Goal: Task Accomplishment & Management: Manage account settings

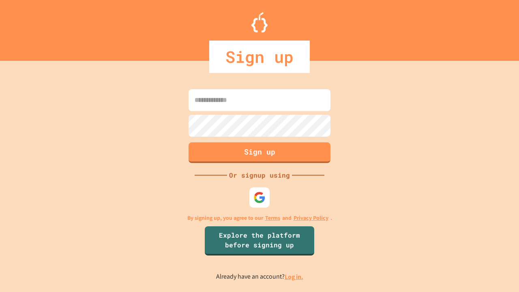
click at [294, 277] on link "Log in." at bounding box center [294, 277] width 19 height 9
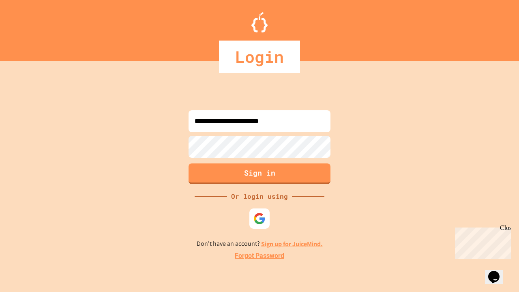
type input "**********"
